Goal: Information Seeking & Learning: Find specific fact

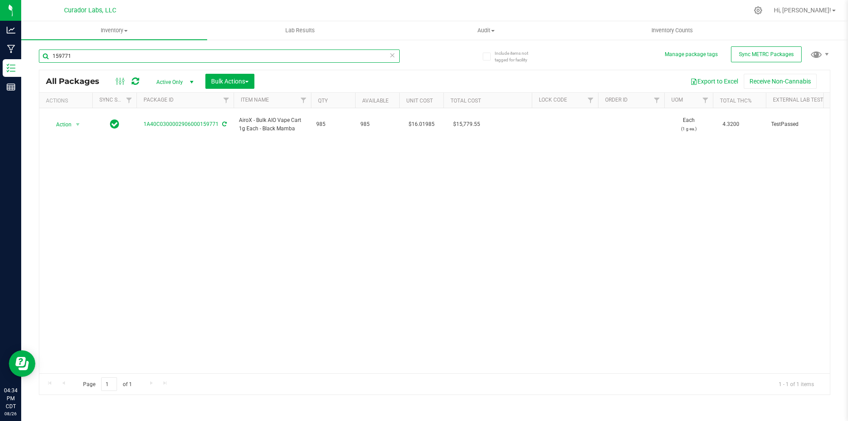
drag, startPoint x: 79, startPoint y: 58, endPoint x: 36, endPoint y: 52, distance: 43.7
click at [36, 52] on div "Include items not tagged for facility Manage package tags Sync METRC Packages 1…" at bounding box center [434, 173] width 826 height 269
type input "bubbles"
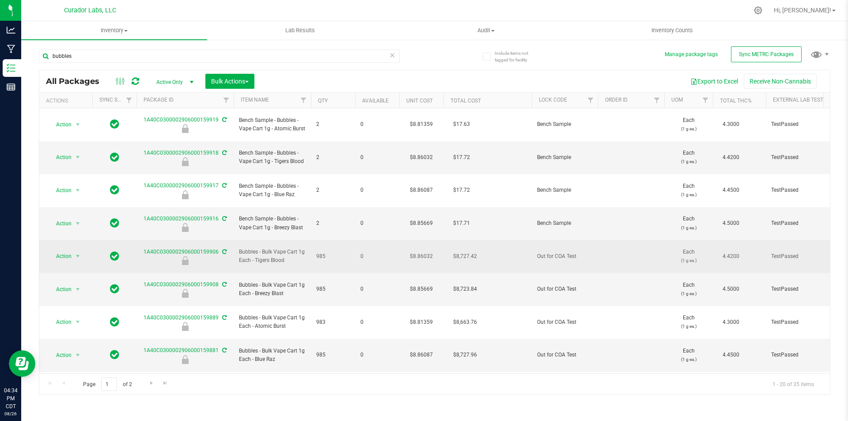
drag, startPoint x: 283, startPoint y: 225, endPoint x: 239, endPoint y: 216, distance: 45.5
click at [239, 248] on span "Bubbles - Bulk Vape Cart 1g Each - Tigers Blood" at bounding box center [272, 256] width 67 height 17
copy span "Bubbles - Bulk Vape Cart 1g Each - Tigers Blood"
drag, startPoint x: 143, startPoint y: 215, endPoint x: 214, endPoint y: 218, distance: 70.7
click at [214, 248] on div "1A40C0300002906000159906" at bounding box center [185, 256] width 100 height 17
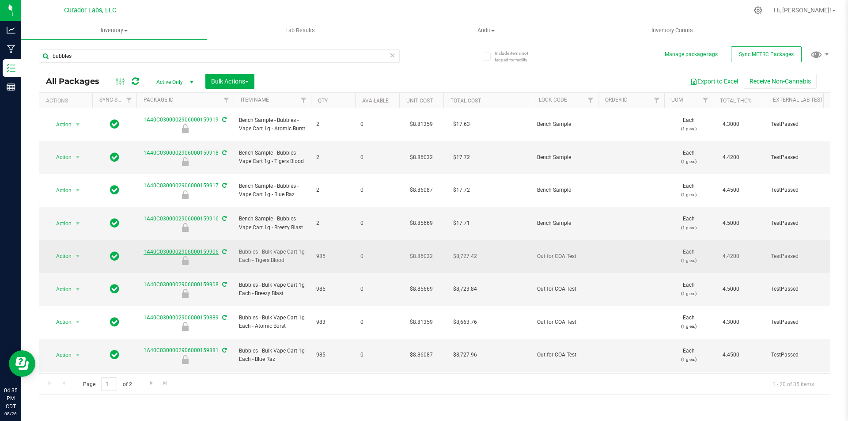
drag, startPoint x: 214, startPoint y: 218, endPoint x: 201, endPoint y: 215, distance: 13.0
copy link "1A40C0300002906000159906"
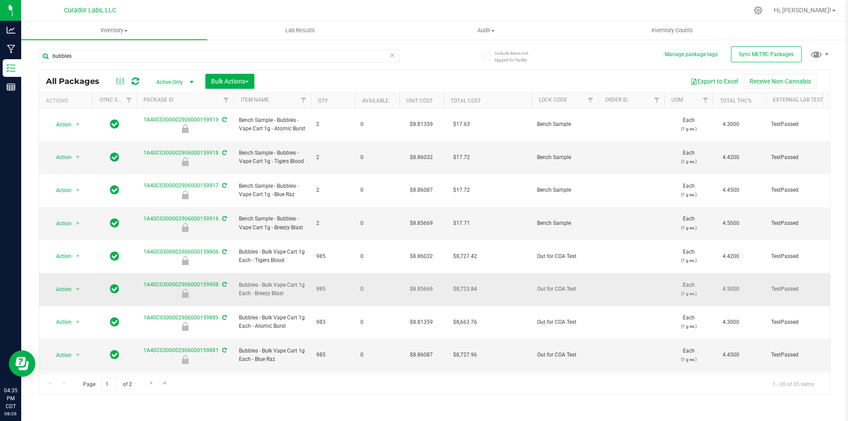
drag, startPoint x: 286, startPoint y: 248, endPoint x: 239, endPoint y: 240, distance: 47.5
click at [239, 281] on span "Bubbles - Bulk Vape Cart 1g Each - Breezy Blast" at bounding box center [272, 289] width 67 height 17
copy span "Bubbles - Bulk Vape Cart 1g Each - Breezy Blast"
drag, startPoint x: 137, startPoint y: 241, endPoint x: 216, endPoint y: 242, distance: 78.6
click at [216, 280] on div "1A40C0300002906000159908" at bounding box center [185, 288] width 100 height 17
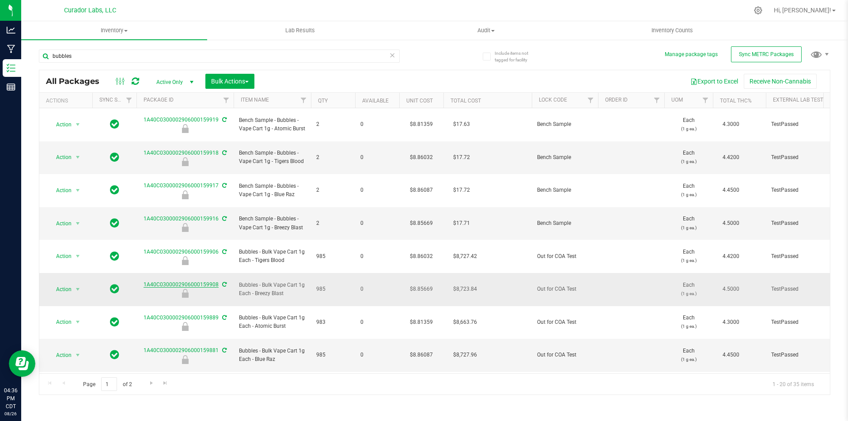
copy link "1A40C0300002906000159908"
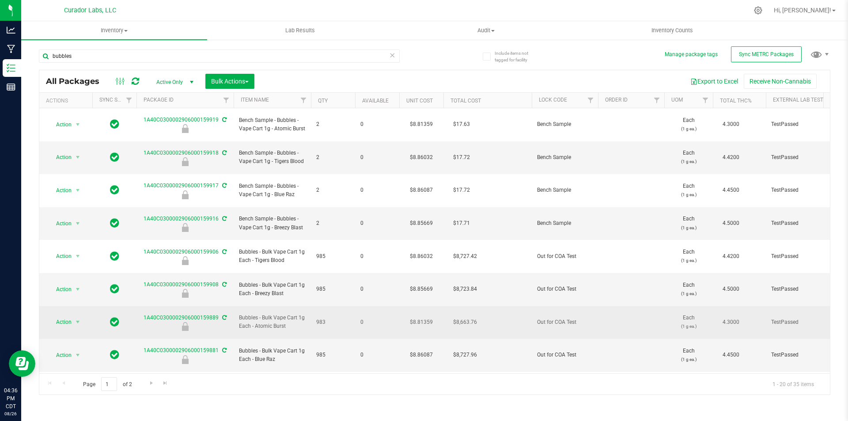
drag, startPoint x: 293, startPoint y: 275, endPoint x: 234, endPoint y: 262, distance: 61.1
click at [234, 306] on td "Bubbles - Bulk Vape Cart 1g Each - Atomic Burst" at bounding box center [272, 322] width 77 height 33
copy span "Bubbles - Bulk Vape Cart 1g Each - Atomic Burst"
drag, startPoint x: 140, startPoint y: 266, endPoint x: 216, endPoint y: 265, distance: 76.4
click at [216, 313] on div "1A40C0300002906000159889" at bounding box center [185, 321] width 100 height 17
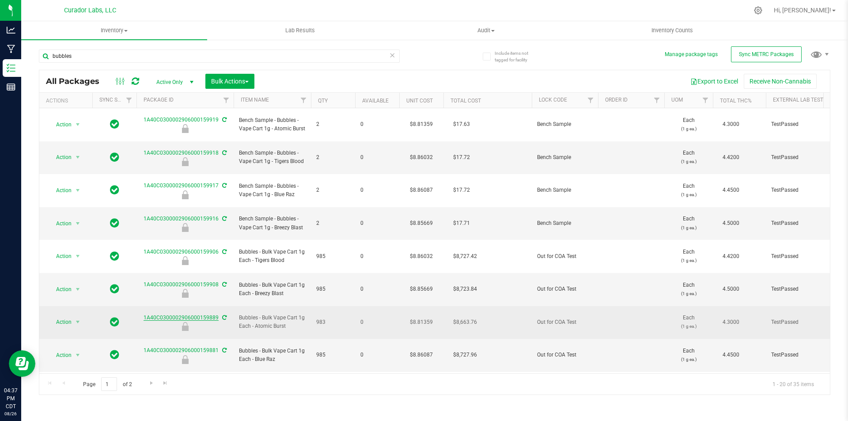
copy link "1A40C0300002906000159889"
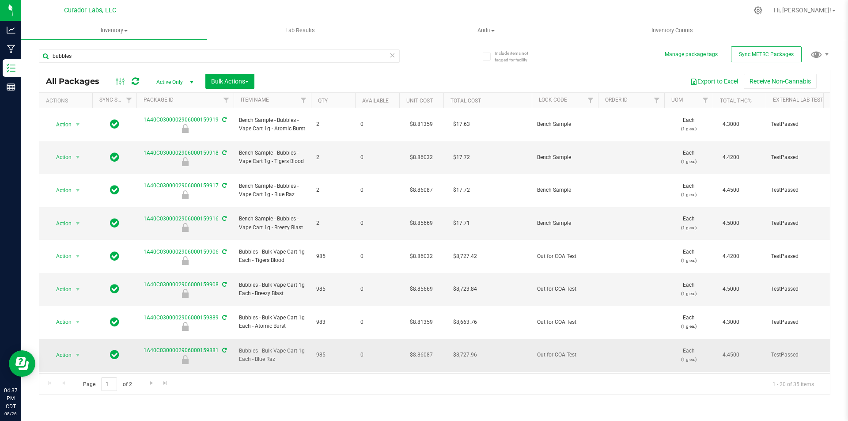
drag, startPoint x: 275, startPoint y: 298, endPoint x: 238, endPoint y: 289, distance: 37.8
click at [238, 339] on td "Bubbles - Bulk Vape Cart 1g Each - Blue Raz" at bounding box center [272, 355] width 77 height 33
drag, startPoint x: 238, startPoint y: 289, endPoint x: 275, endPoint y: 305, distance: 40.5
click at [275, 339] on td "Bubbles - Bulk Vape Cart 1g Each - Blue Raz" at bounding box center [272, 355] width 77 height 33
drag, startPoint x: 279, startPoint y: 299, endPoint x: 239, endPoint y: 289, distance: 40.9
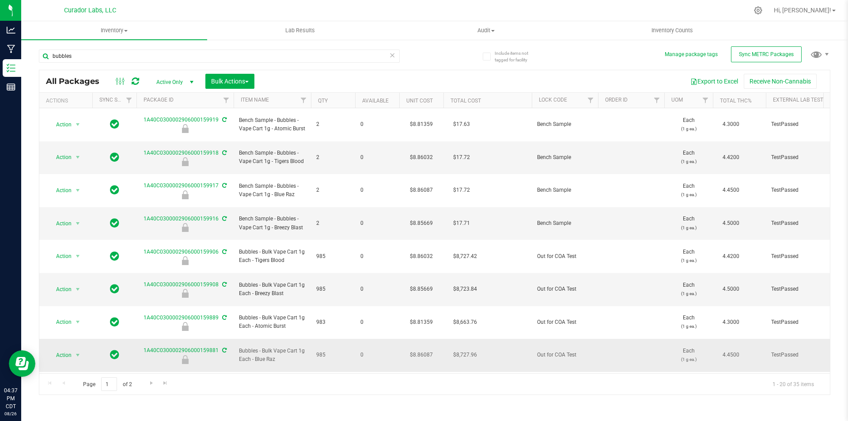
click at [239, 347] on span "Bubbles - Bulk Vape Cart 1g Each - Blue Raz" at bounding box center [272, 355] width 67 height 17
copy span "Bubbles - Bulk Vape Cart 1g Each - Blue Raz"
drag, startPoint x: 143, startPoint y: 287, endPoint x: 218, endPoint y: 290, distance: 74.6
click at [218, 346] on div "1A40C0300002906000159881" at bounding box center [185, 354] width 100 height 17
copy link "1A40C0300002906000159881"
